Goal: Download file/media

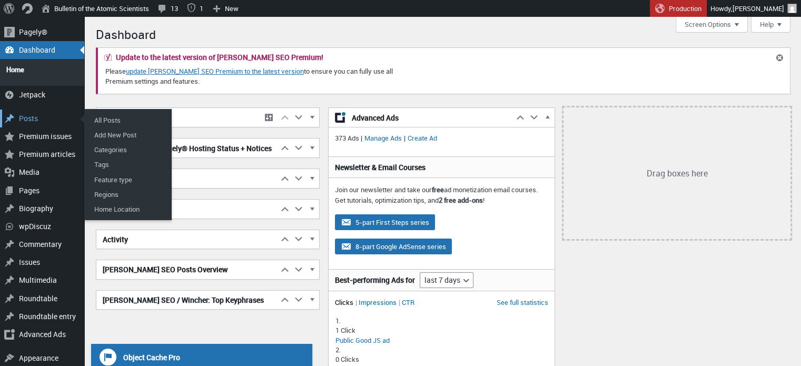
click at [32, 111] on div "Posts" at bounding box center [42, 119] width 84 height 18
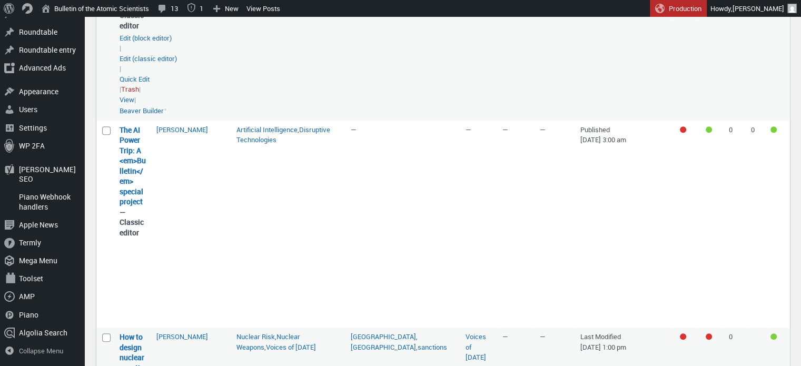
scroll to position [790, 0]
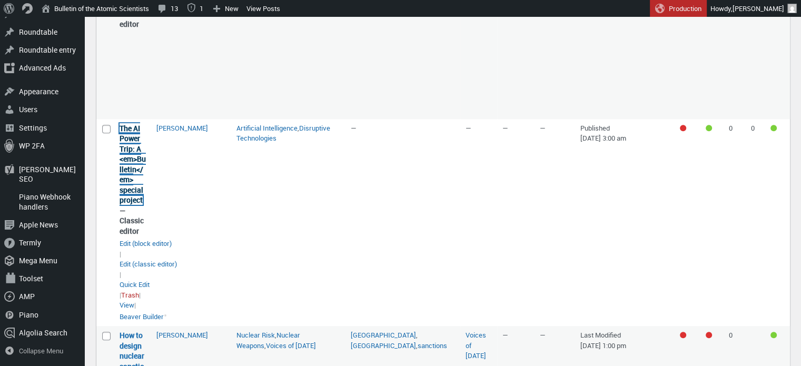
click at [124, 159] on link "The AI Power Trip: A <em>Bulletin</em> special project" at bounding box center [133, 164] width 26 height 82
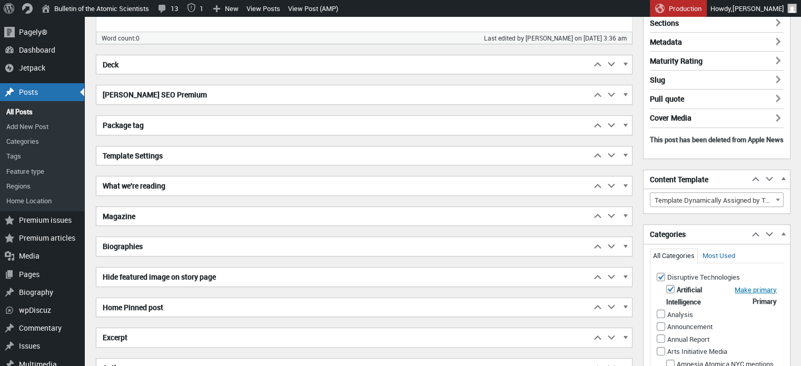
scroll to position [316, 0]
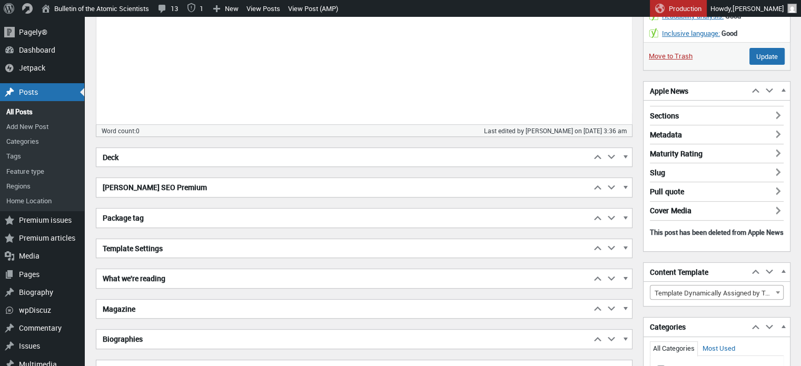
click at [199, 193] on h2 "[PERSON_NAME] SEO Premium" at bounding box center [343, 187] width 495 height 19
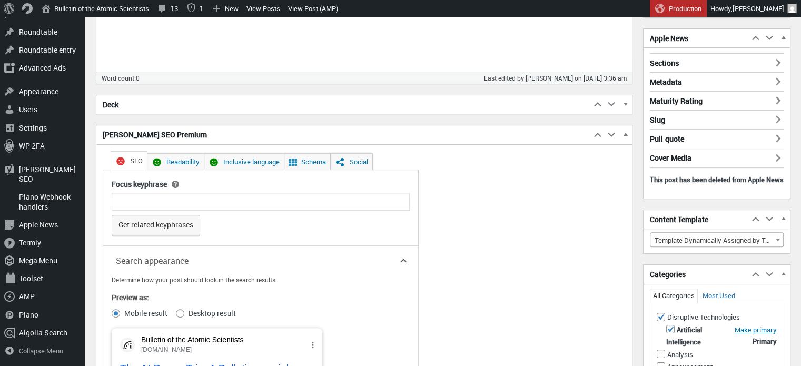
click at [335, 160] on span "Yoast SEO Premium" at bounding box center [340, 162] width 11 height 11
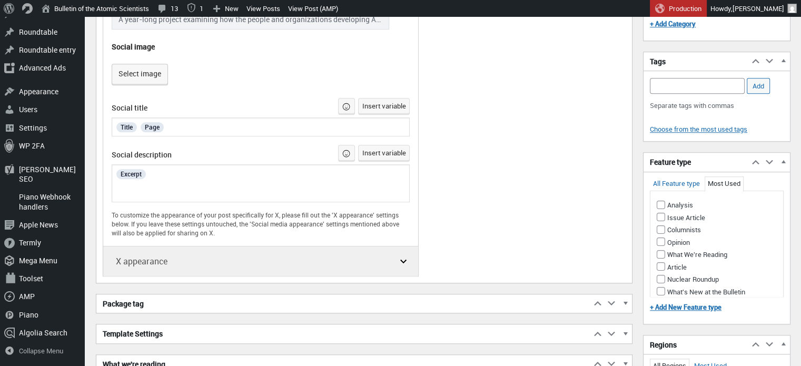
scroll to position [790, 0]
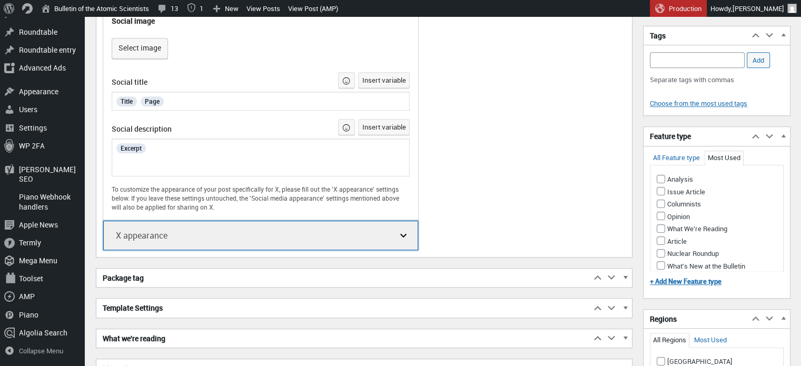
click at [392, 243] on button "X appearance" at bounding box center [260, 235] width 315 height 29
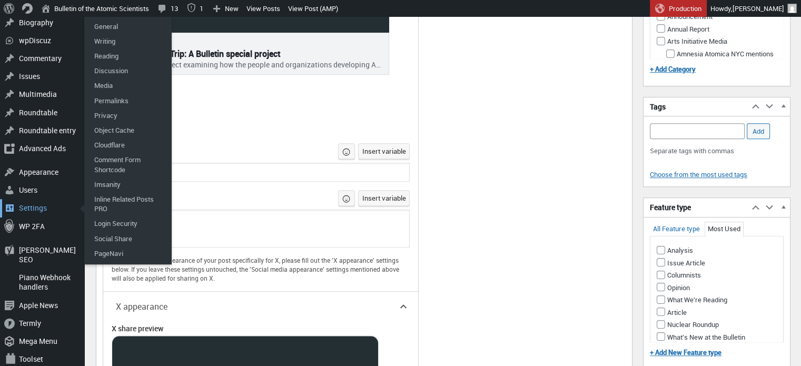
scroll to position [632, 0]
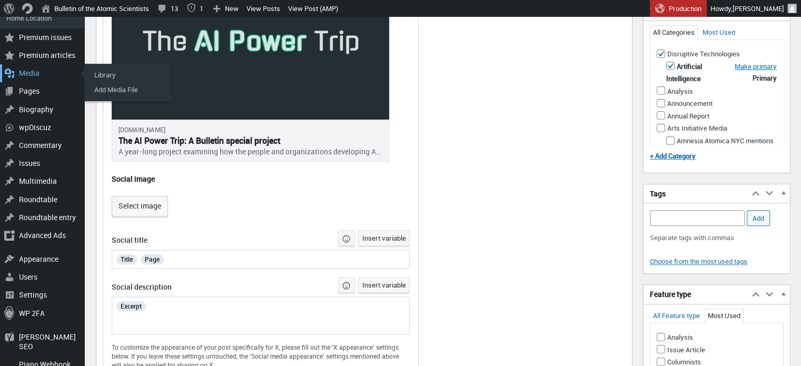
click at [32, 71] on div "Media" at bounding box center [42, 73] width 84 height 18
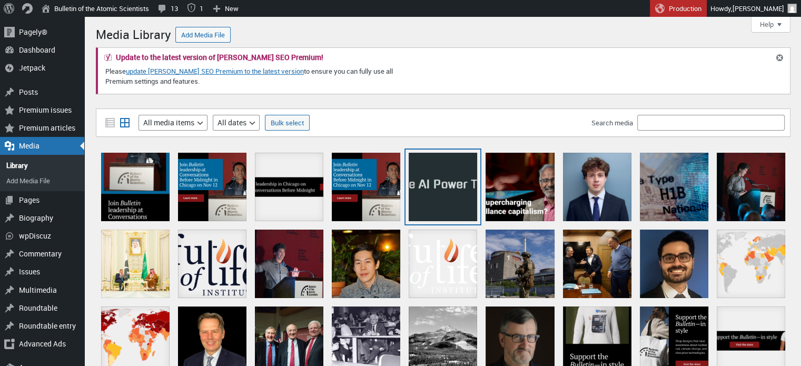
click at [442, 174] on div "ai-power-trip-banner" at bounding box center [443, 187] width 68 height 68
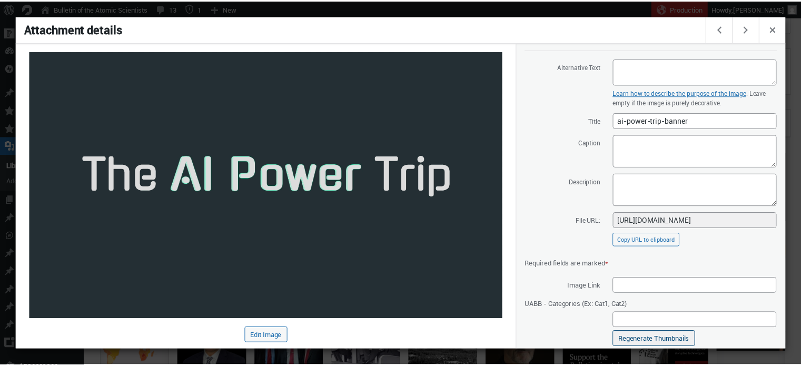
scroll to position [119, 0]
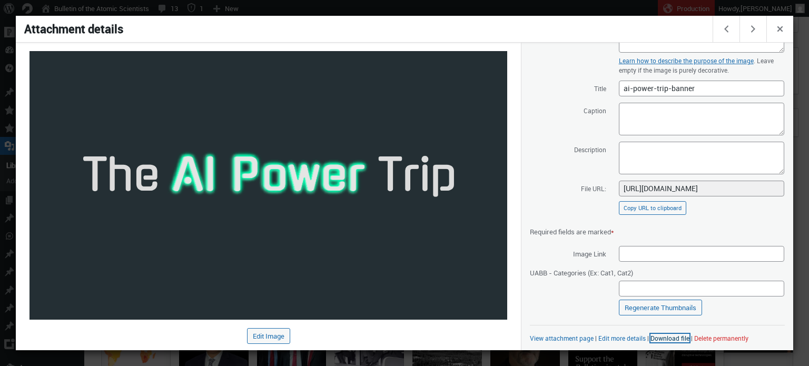
click at [670, 338] on link "Download file" at bounding box center [670, 338] width 39 height 8
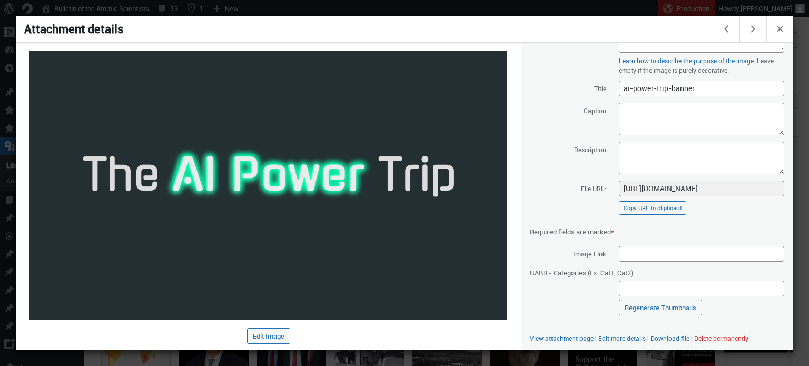
click at [314, 165] on img at bounding box center [268, 185] width 478 height 269
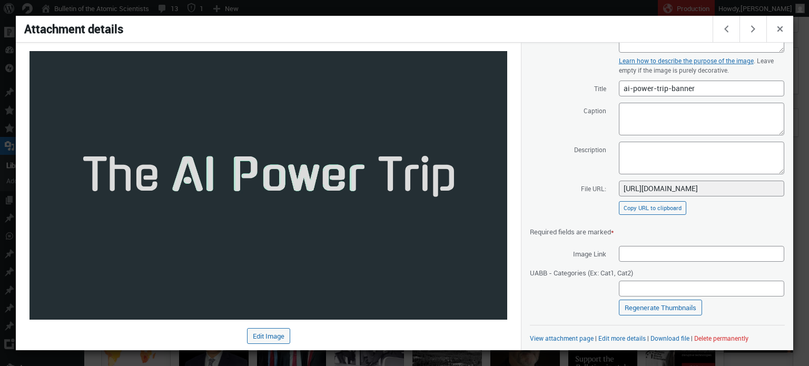
click at [438, 7] on div at bounding box center [404, 183] width 809 height 366
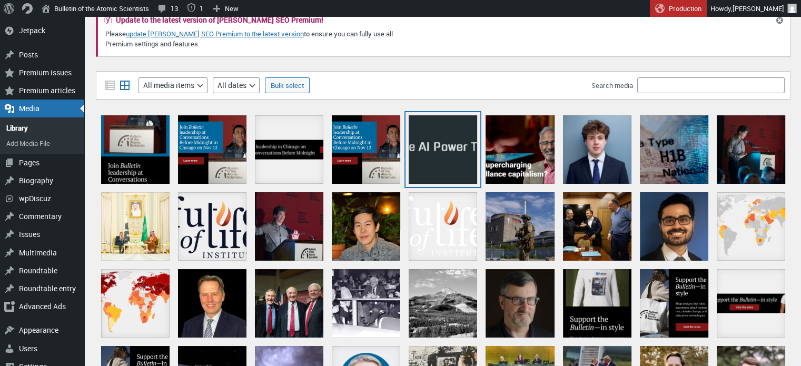
scroll to position [105, 0]
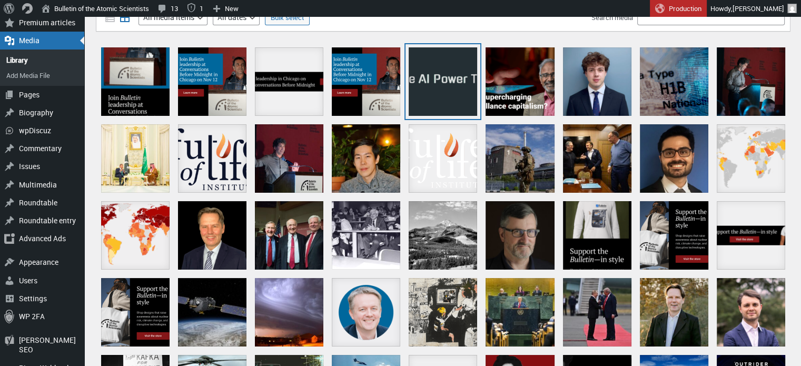
click at [443, 78] on div "ai-power-trip-banner" at bounding box center [443, 81] width 68 height 68
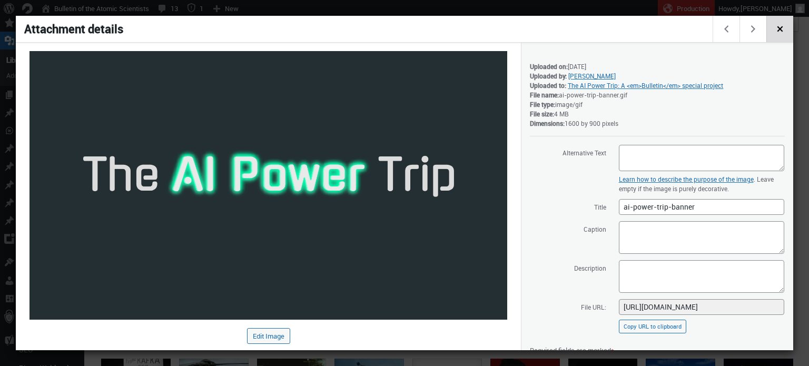
click at [784, 28] on span "Close dialog" at bounding box center [780, 28] width 12 height 8
